Goal: Transaction & Acquisition: Purchase product/service

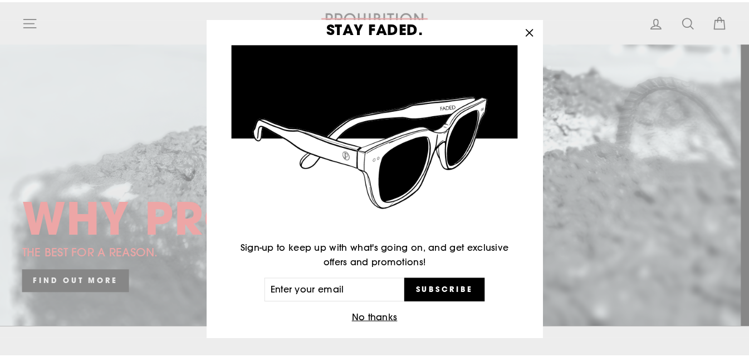
scroll to position [35, 0]
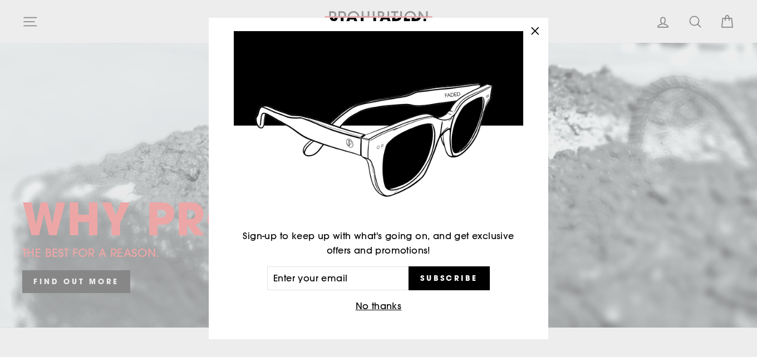
click at [382, 307] on button "No thanks" at bounding box center [378, 307] width 53 height 16
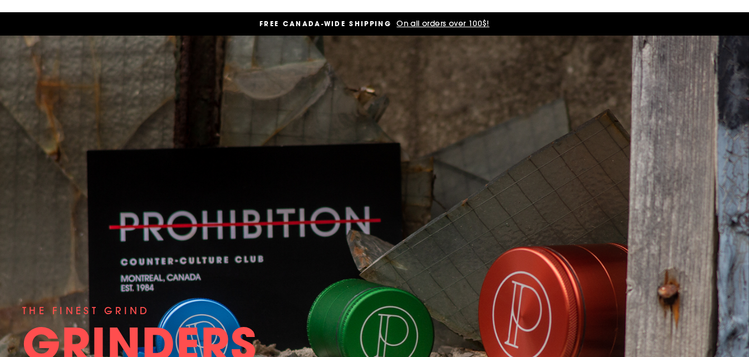
scroll to position [0, 0]
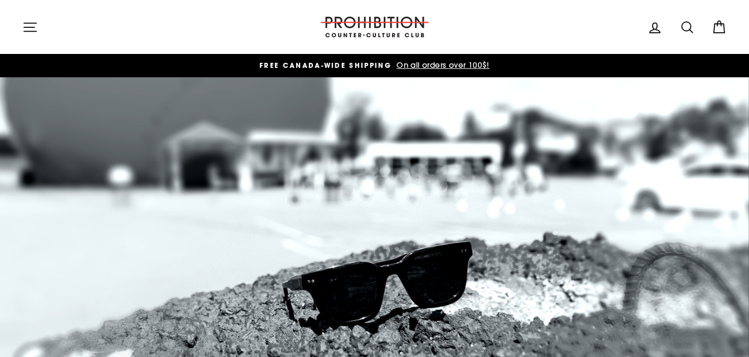
click at [681, 26] on icon at bounding box center [686, 27] width 11 height 11
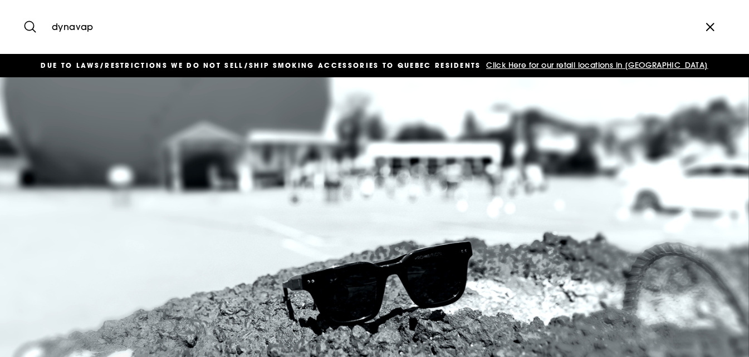
type input "dynavap"
click at [22, 8] on button "Search" at bounding box center [34, 26] width 24 height 37
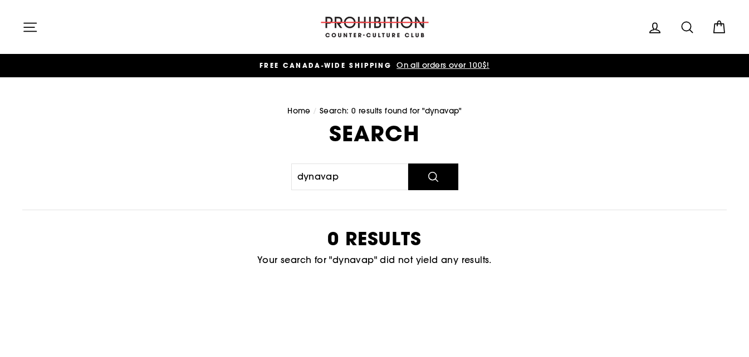
click at [28, 21] on icon "button" at bounding box center [30, 27] width 16 height 16
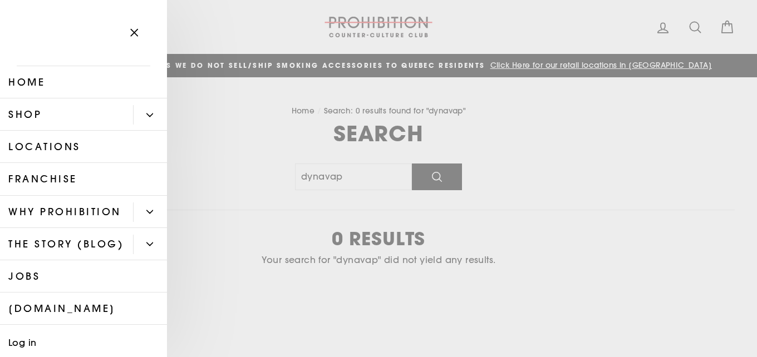
click at [82, 144] on link "Locations" at bounding box center [83, 147] width 167 height 32
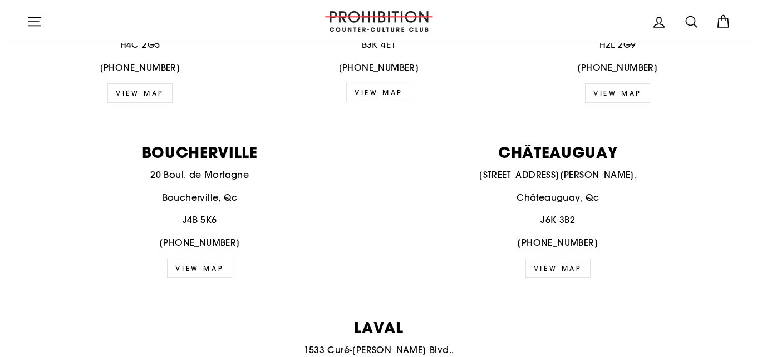
scroll to position [557, 0]
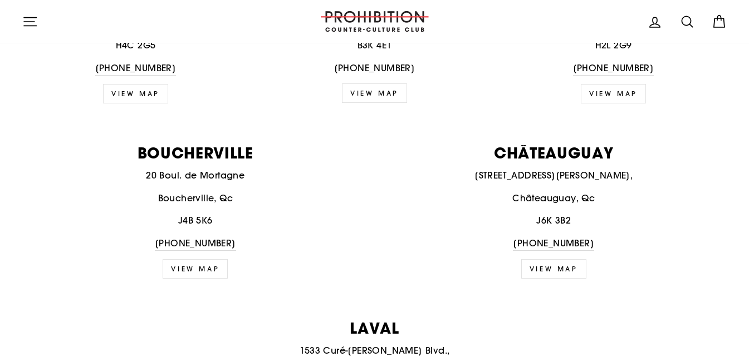
click at [29, 21] on icon "button" at bounding box center [30, 21] width 12 height 8
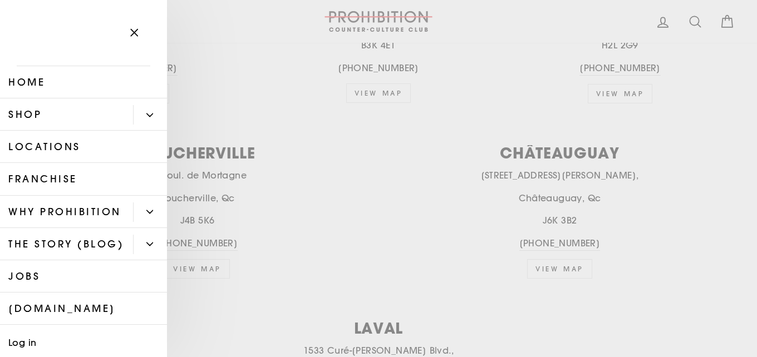
click at [85, 118] on link "Shop" at bounding box center [66, 115] width 133 height 32
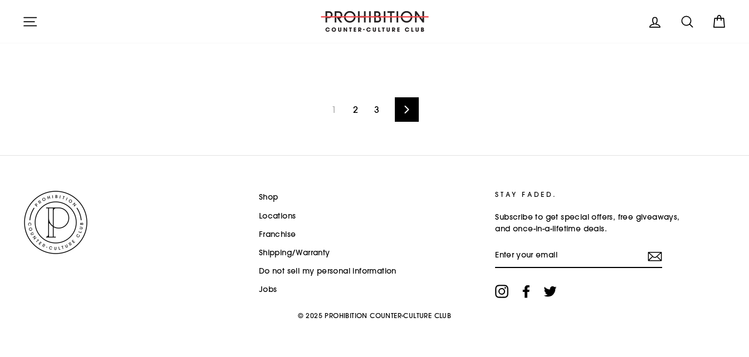
scroll to position [1831, 0]
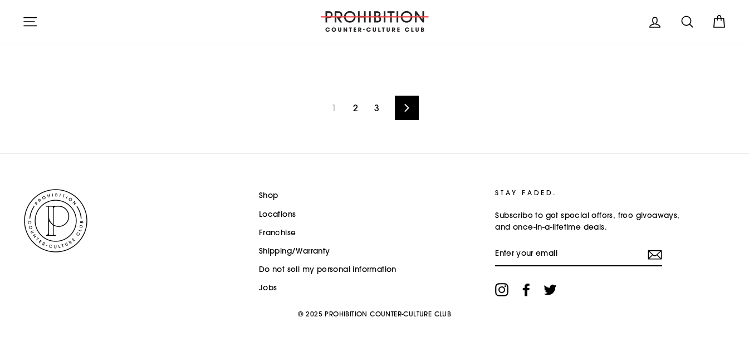
click at [401, 107] on link "Next" at bounding box center [407, 108] width 24 height 24
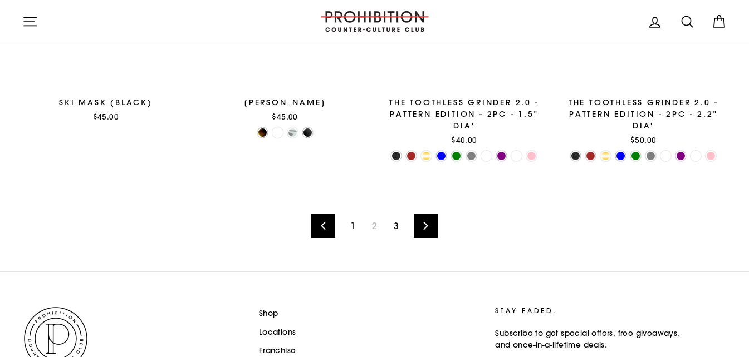
scroll to position [1725, 0]
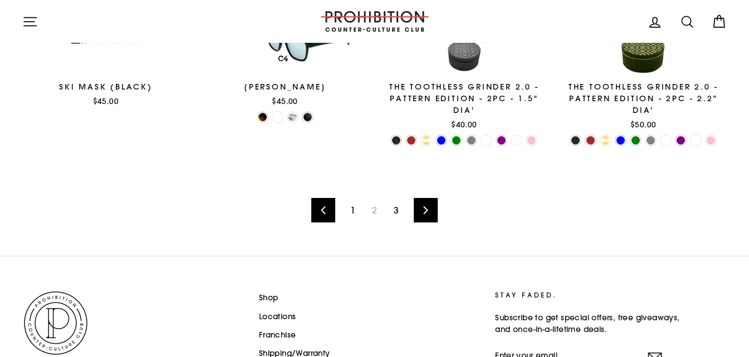
click at [433, 213] on link "Next" at bounding box center [426, 210] width 24 height 24
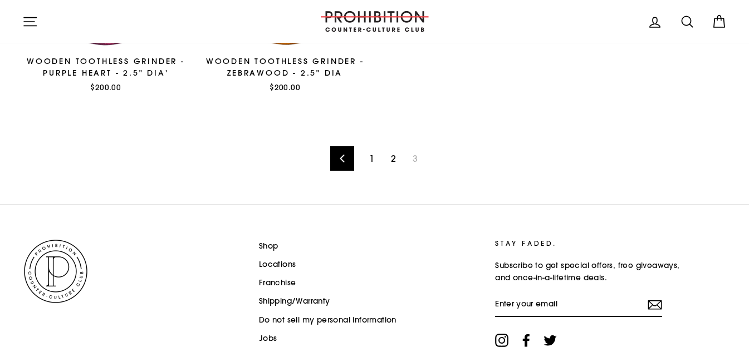
scroll to position [1113, 0]
